Goal: Task Accomplishment & Management: Manage account settings

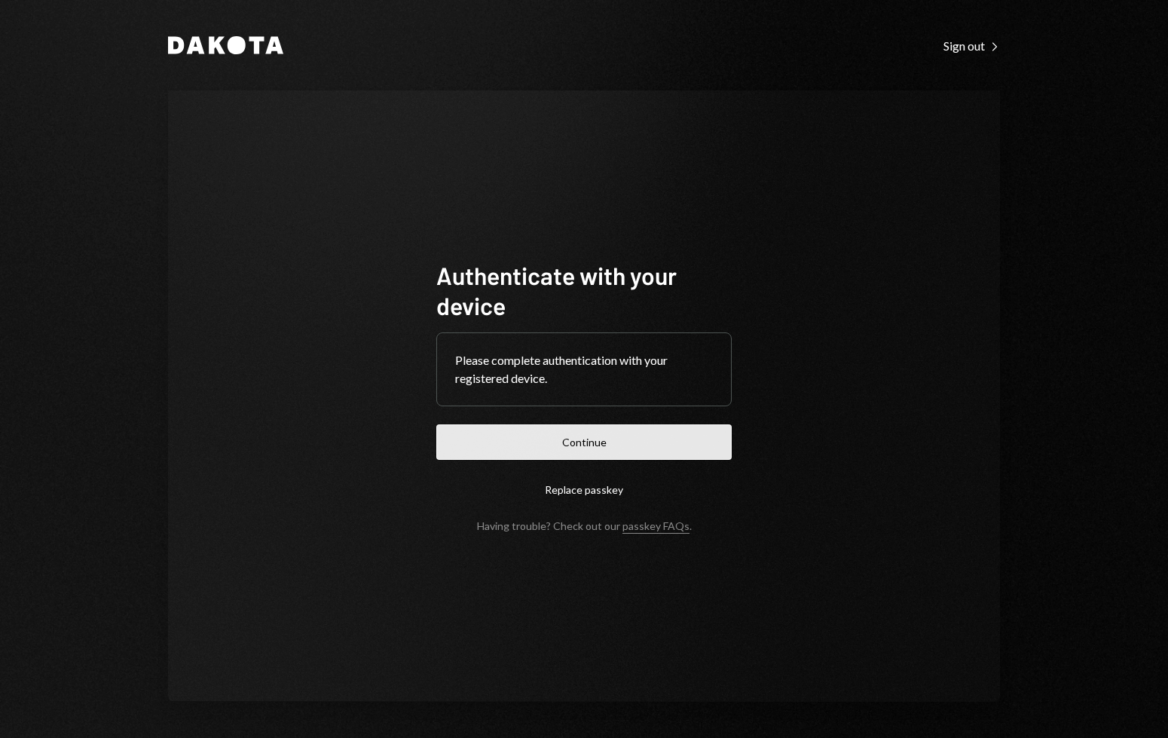
click at [632, 433] on button "Continue" at bounding box center [583, 441] width 295 height 35
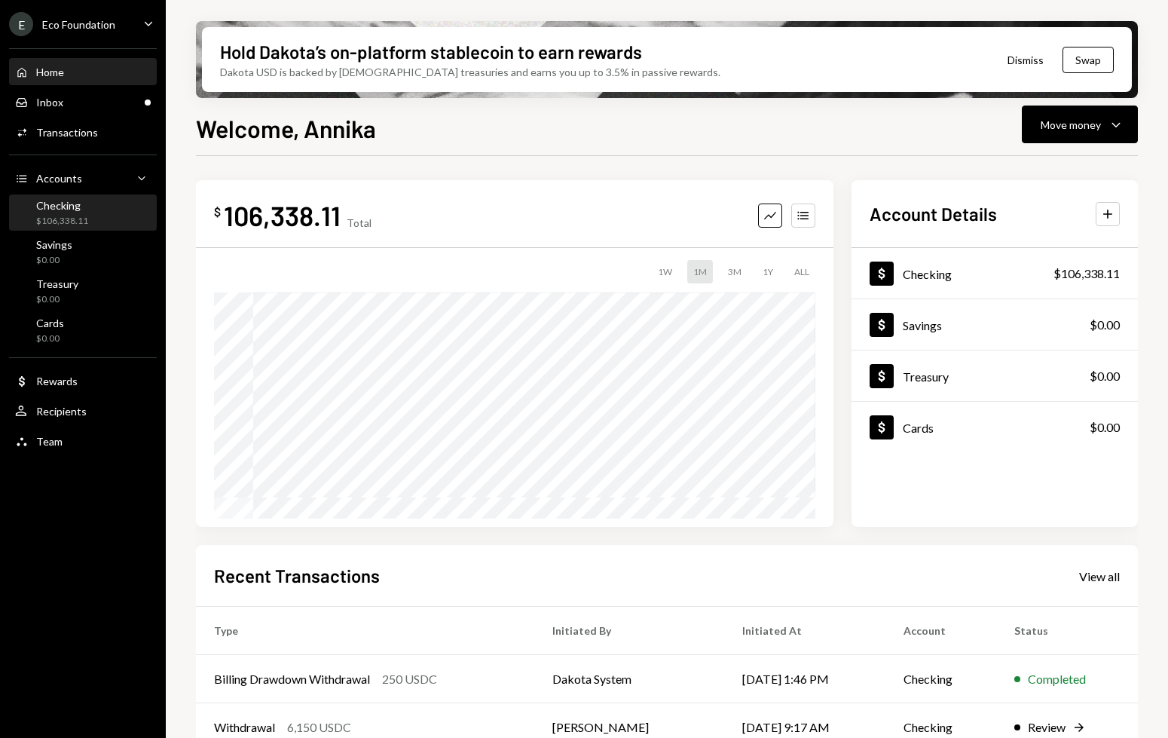
click at [81, 205] on div "Checking" at bounding box center [62, 205] width 52 height 13
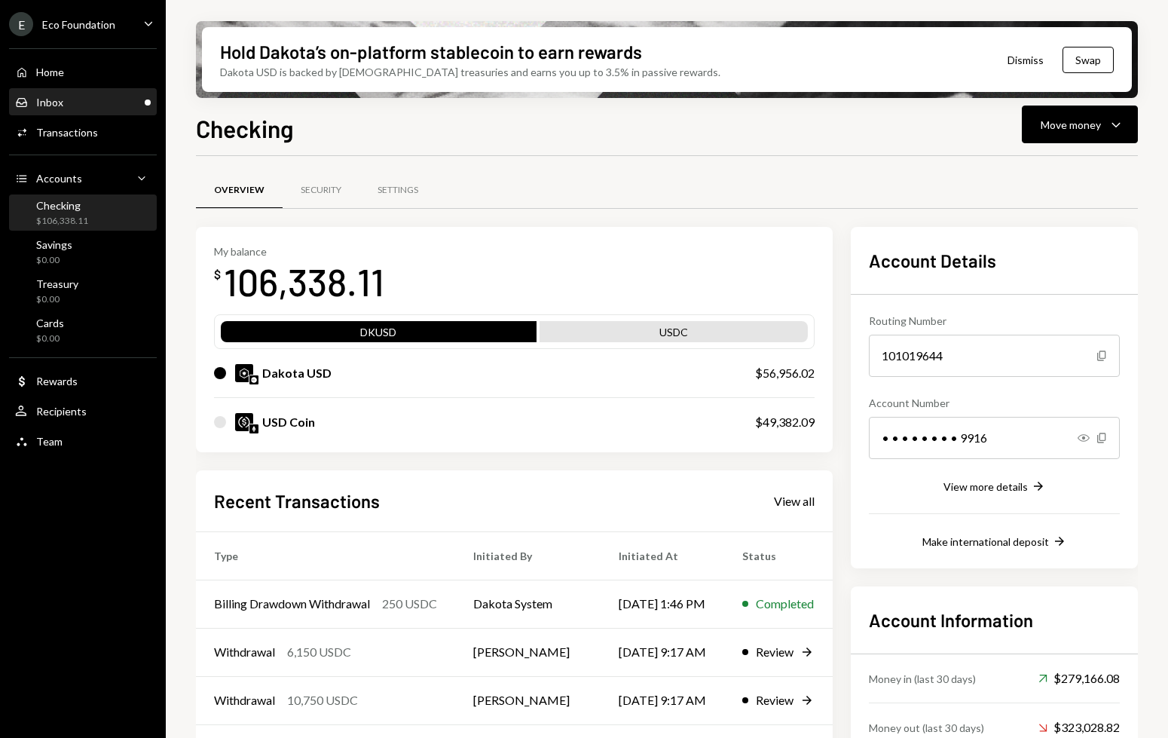
click at [43, 99] on div "Inbox" at bounding box center [49, 102] width 27 height 13
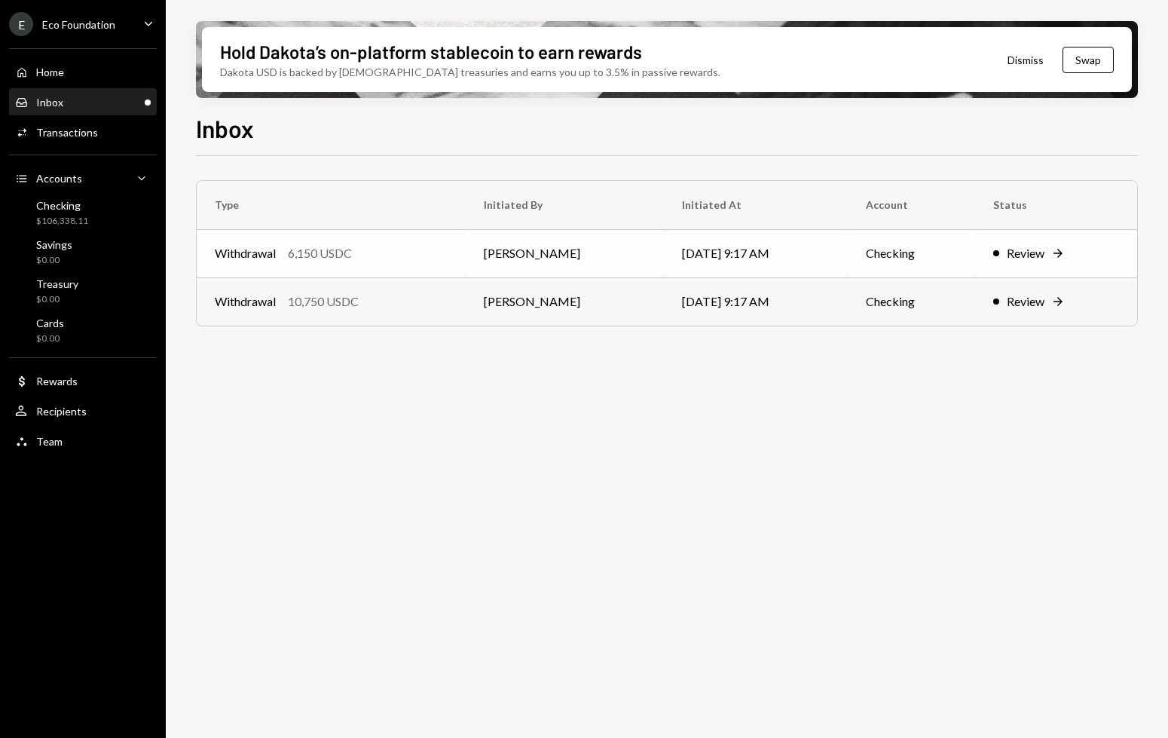
click at [1025, 250] on div "Review" at bounding box center [1026, 253] width 38 height 18
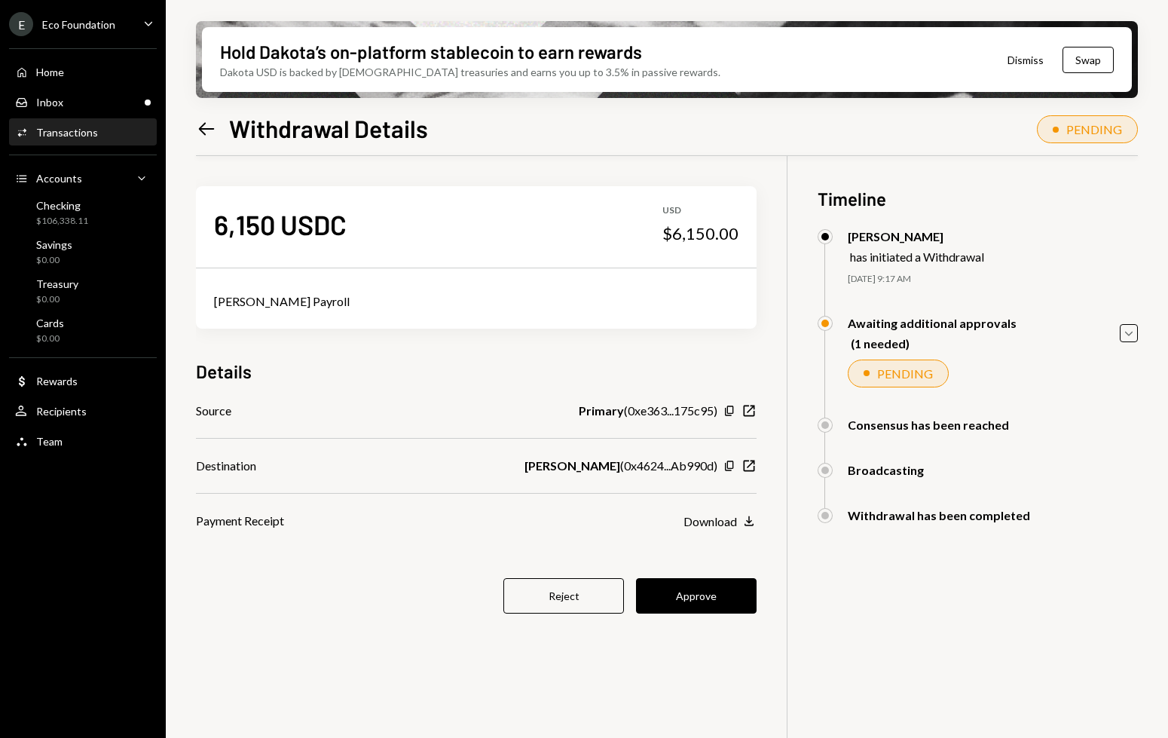
scroll to position [26, 0]
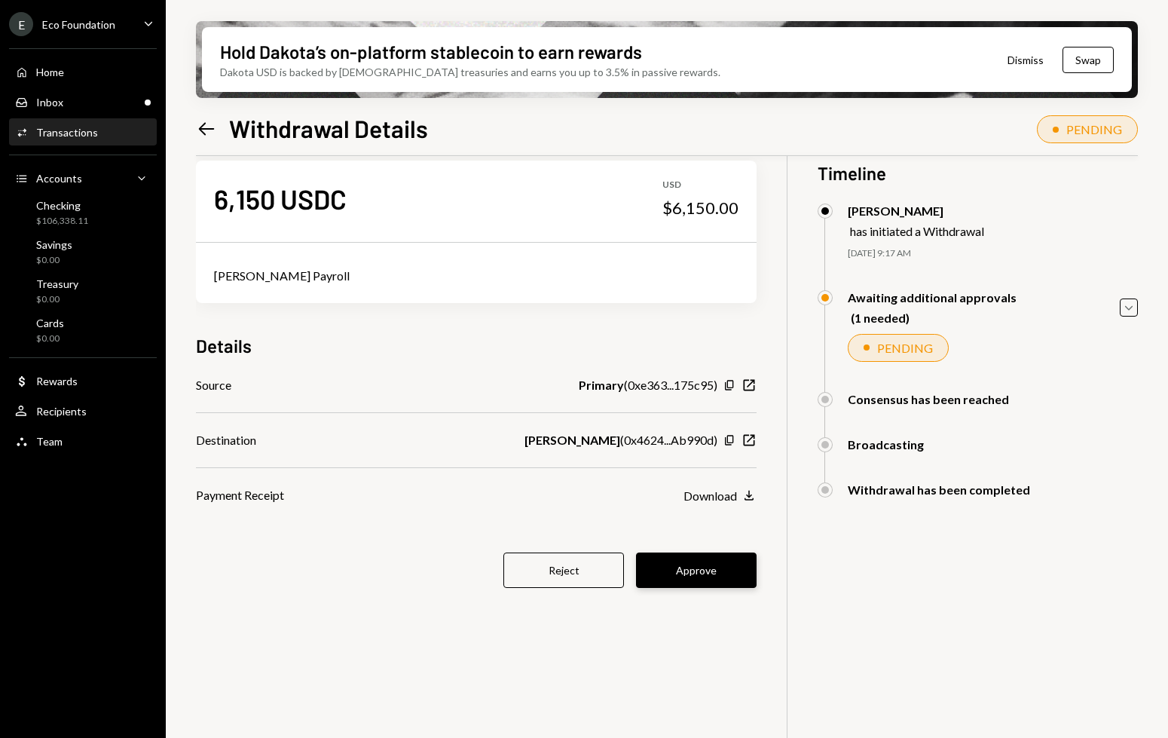
click at [669, 571] on button "Approve" at bounding box center [696, 570] width 121 height 35
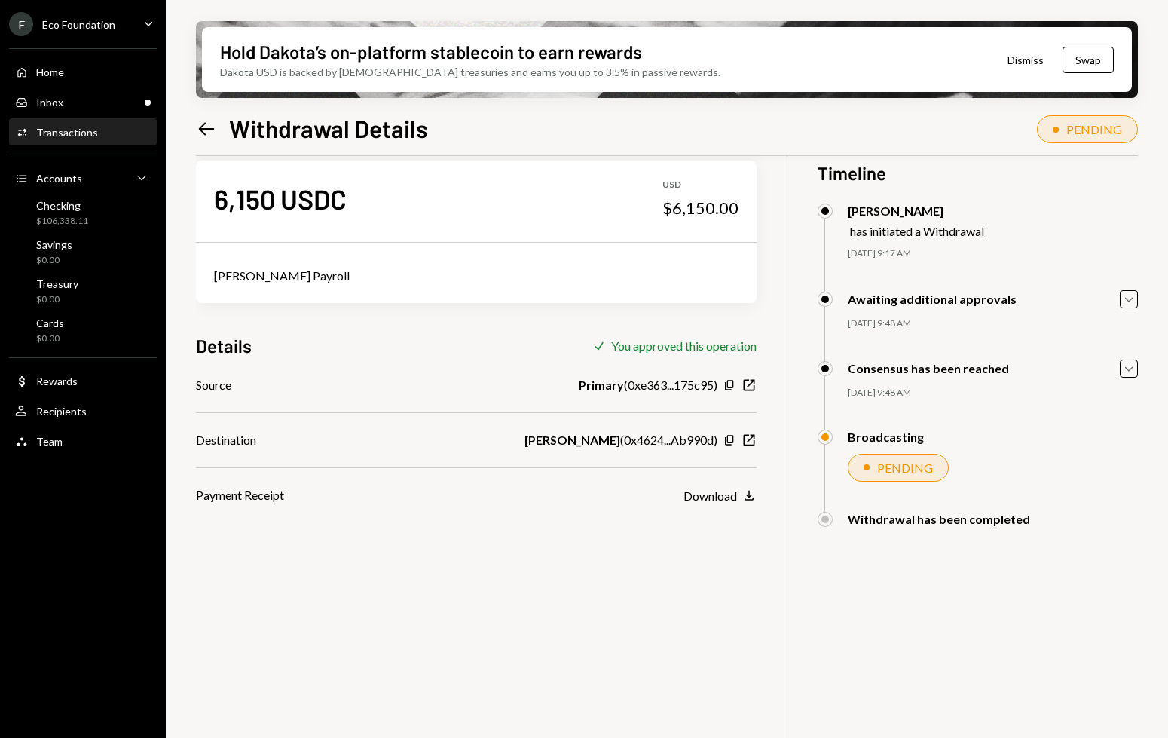
click at [198, 124] on icon "Left Arrow" at bounding box center [206, 128] width 21 height 21
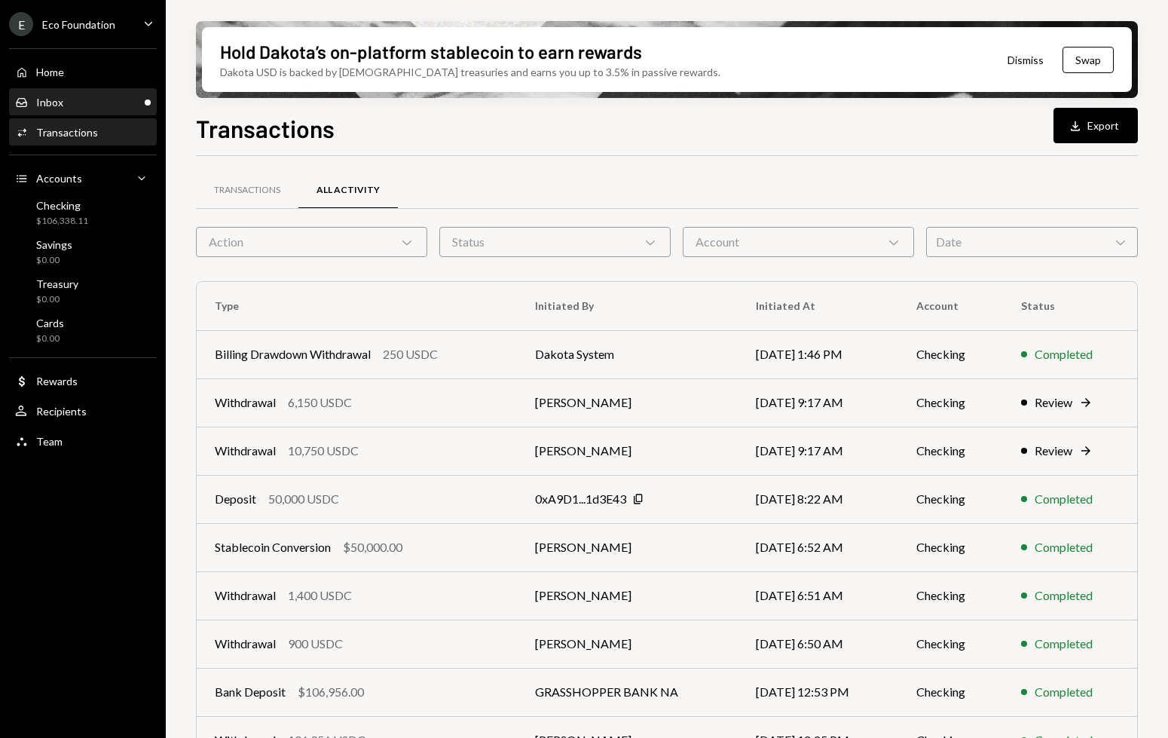
click at [87, 101] on div "Inbox Inbox" at bounding box center [83, 103] width 136 height 14
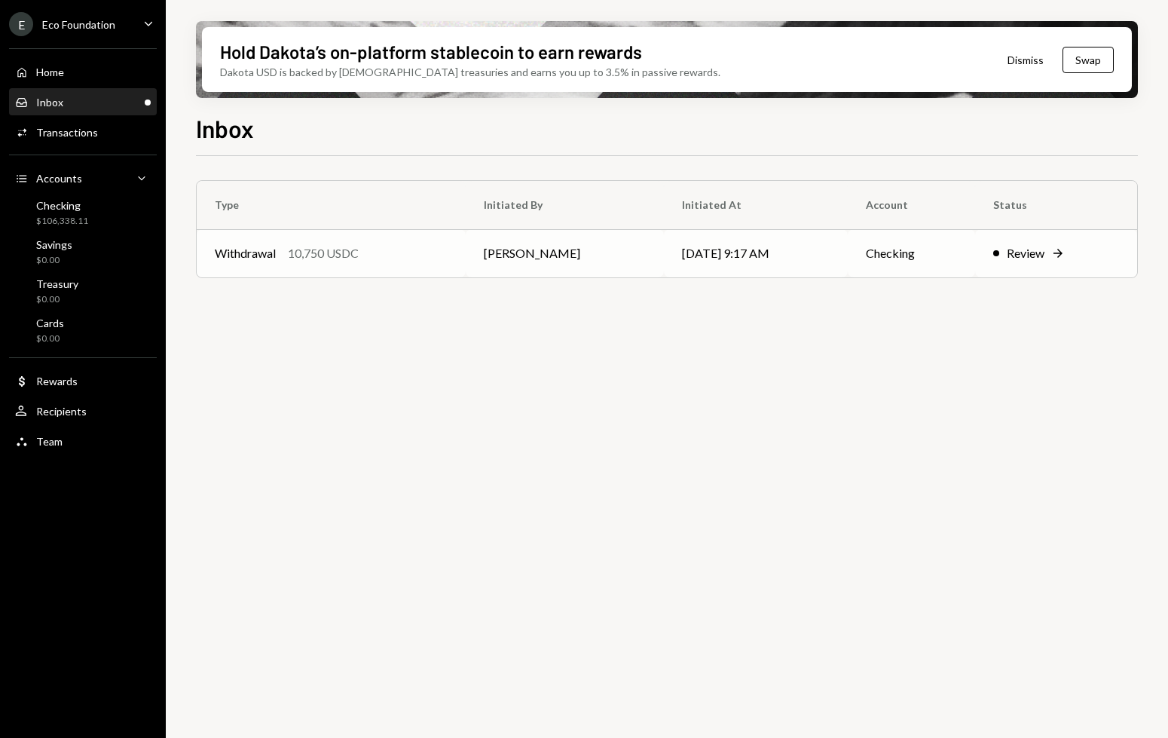
click at [562, 271] on td "Dave Clancy" at bounding box center [565, 253] width 198 height 48
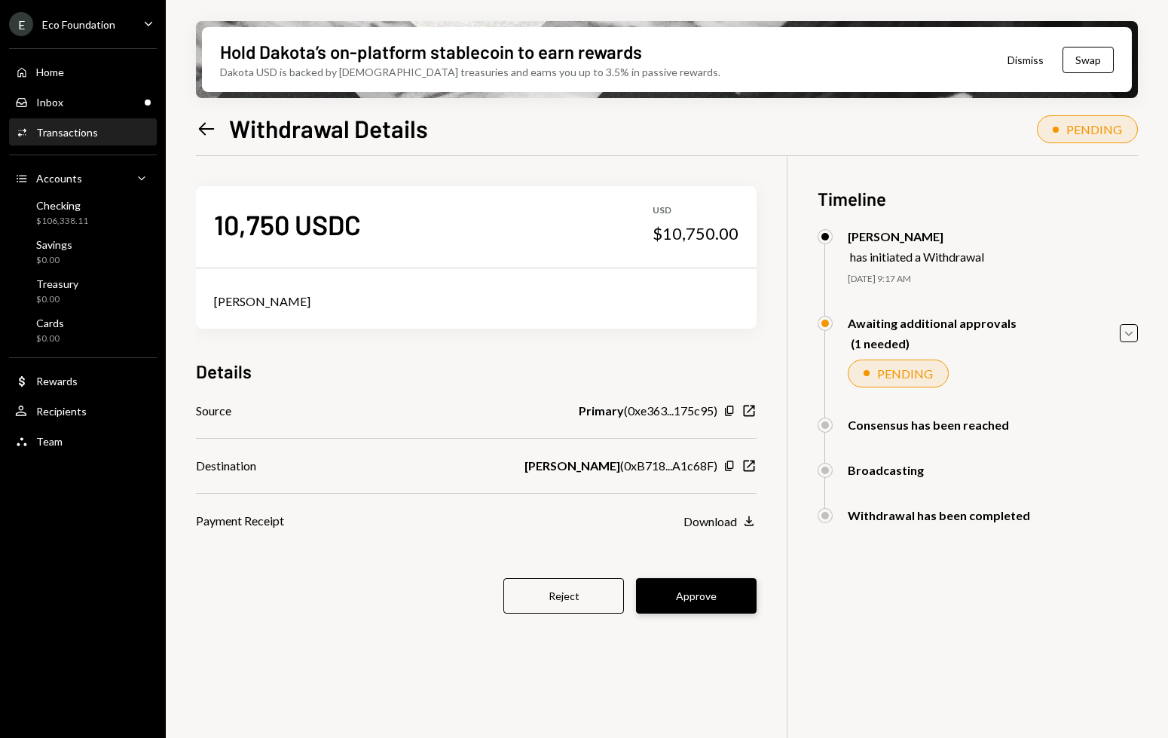
click at [688, 601] on button "Approve" at bounding box center [696, 595] width 121 height 35
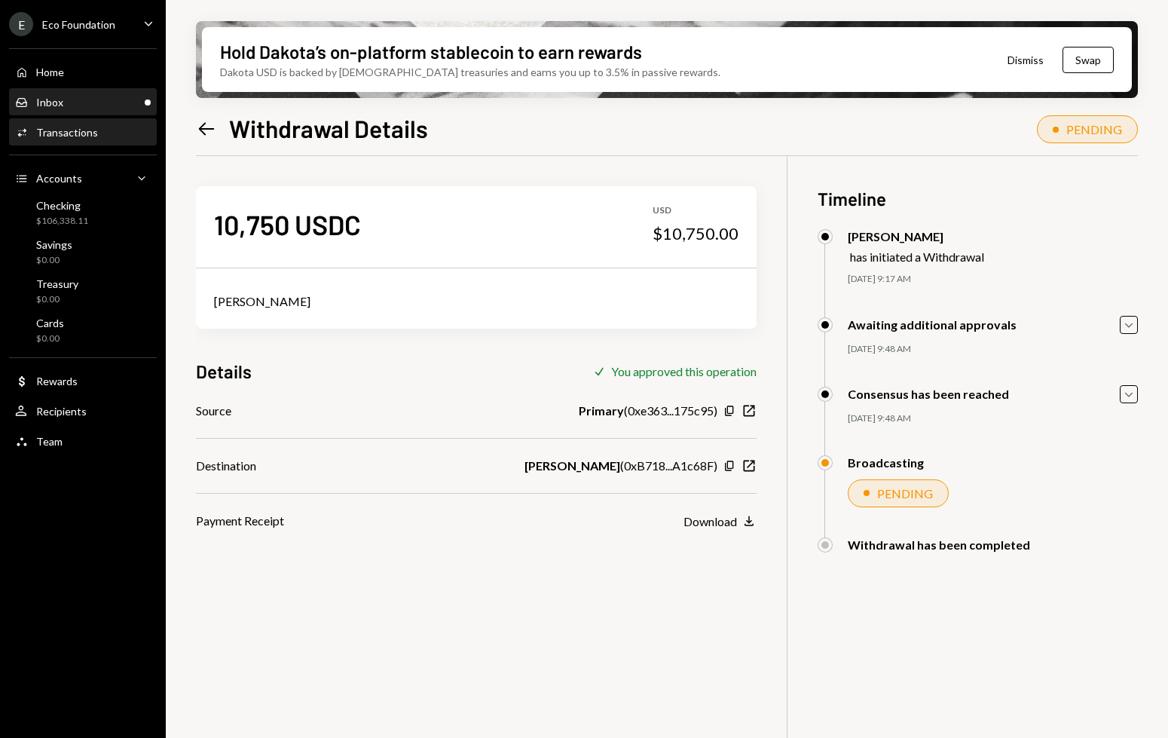
click at [103, 100] on div "Inbox Inbox" at bounding box center [83, 103] width 136 height 14
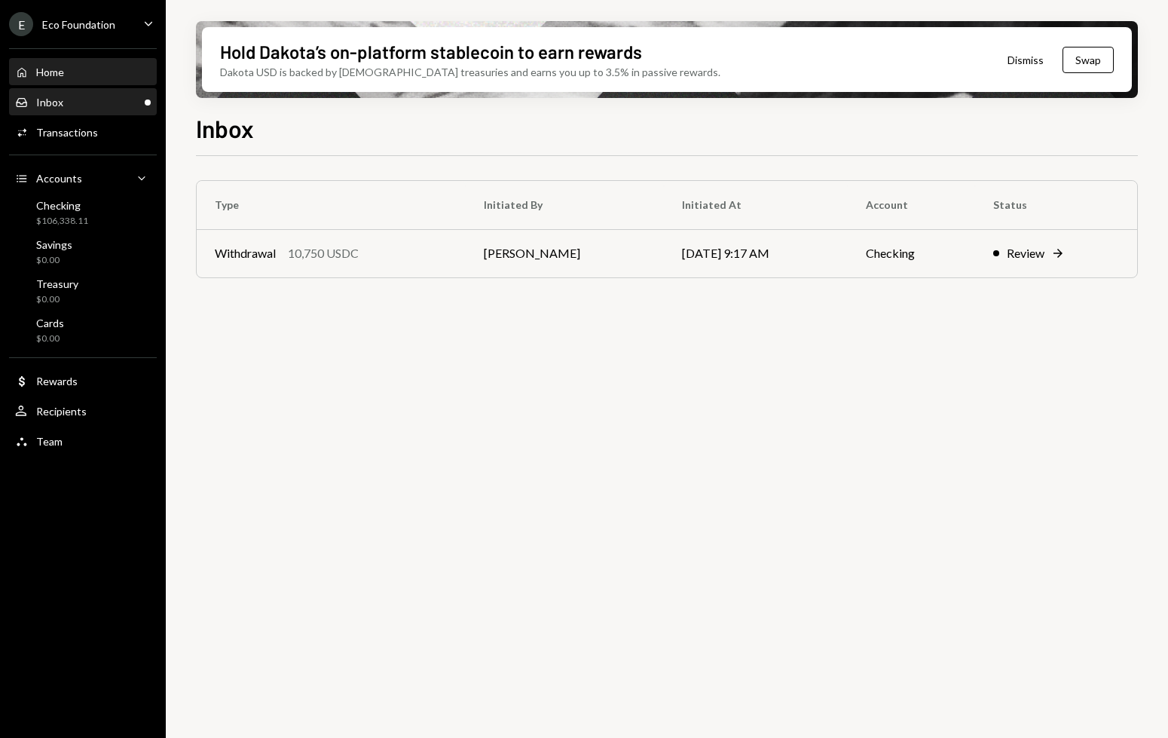
click at [69, 69] on div "Home Home" at bounding box center [83, 73] width 136 height 14
